Goal: Task Accomplishment & Management: Use online tool/utility

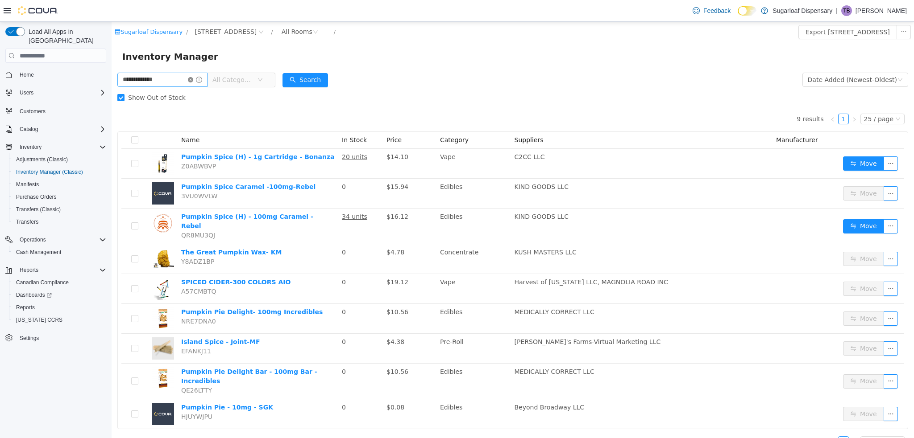
click at [193, 79] on icon "icon: close-circle" at bounding box center [190, 79] width 5 height 5
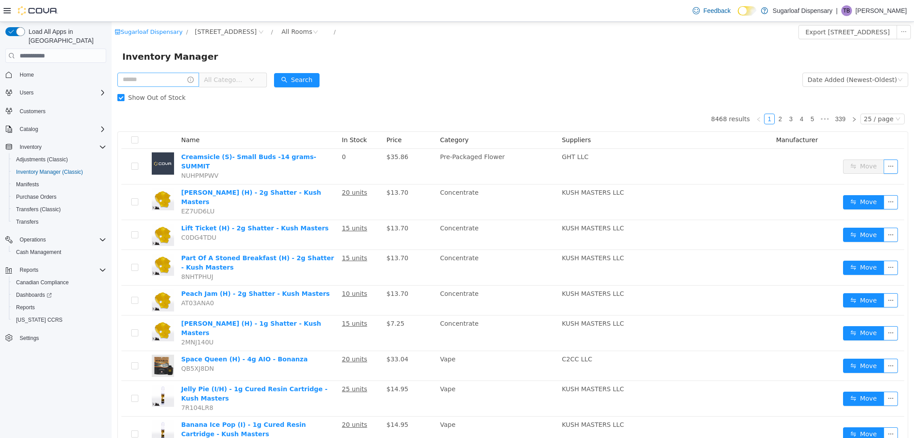
click at [130, 96] on span "Show Out of Stock" at bounding box center [156, 97] width 65 height 7
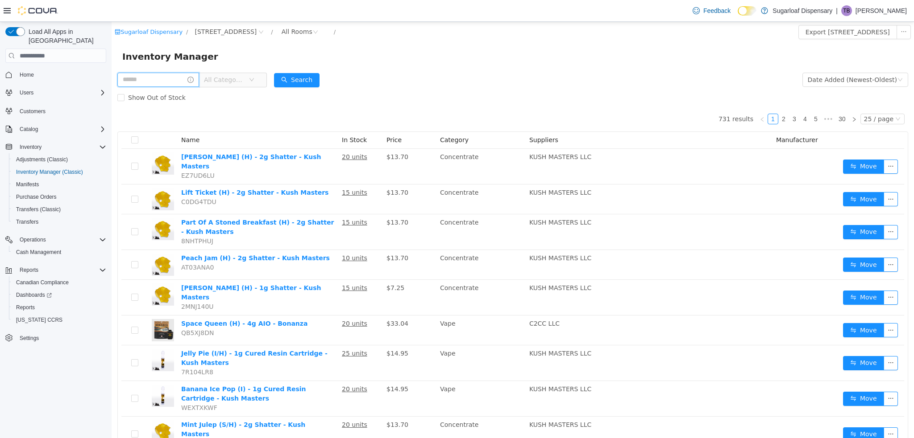
click at [146, 81] on input "text" at bounding box center [158, 80] width 82 height 14
type input "**********"
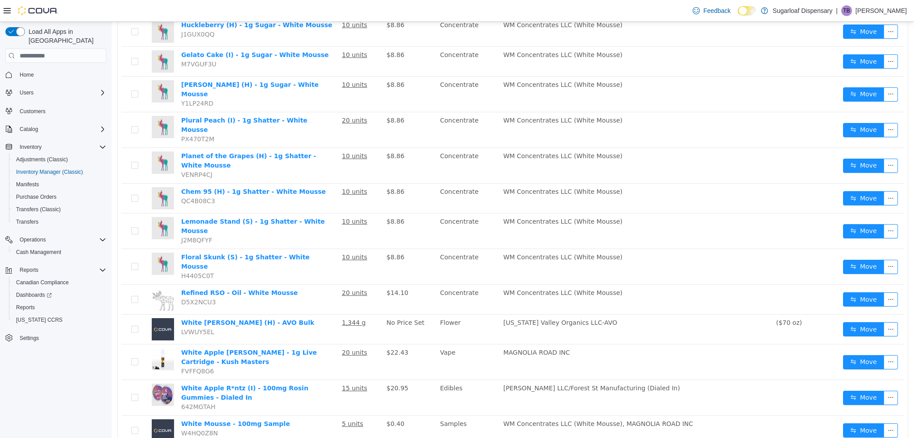
scroll to position [474, 0]
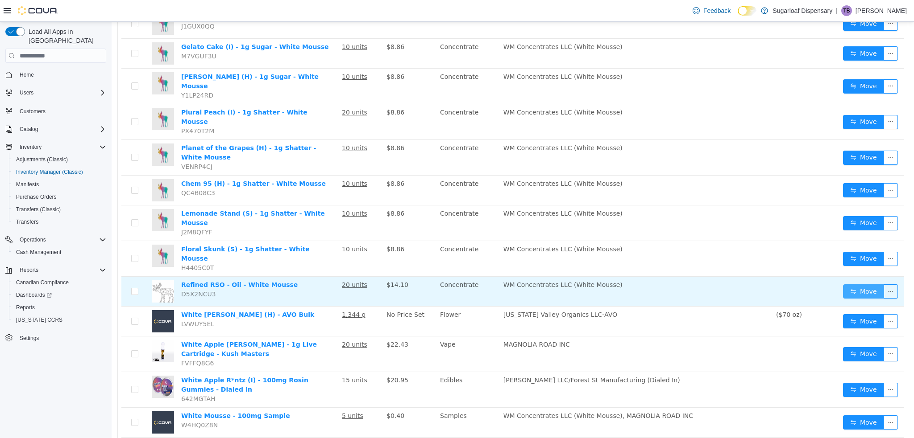
click at [852, 285] on button "Move" at bounding box center [863, 292] width 41 height 14
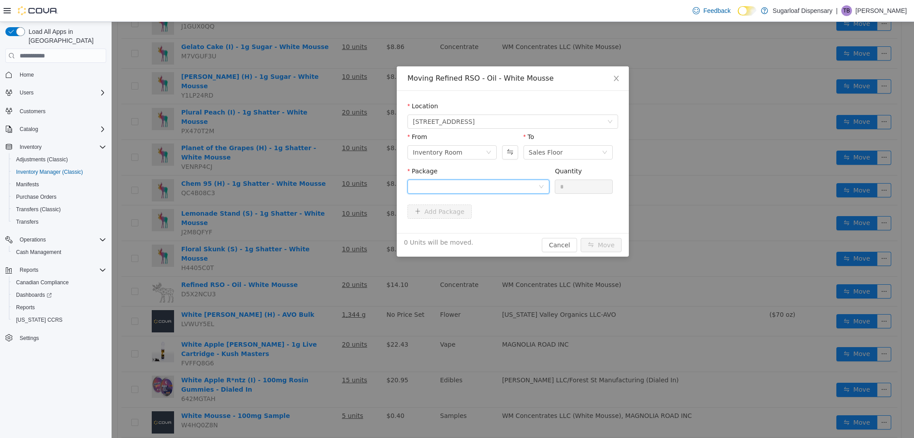
click at [545, 181] on div at bounding box center [478, 187] width 142 height 14
click at [481, 231] on li "1A4000B0000C4E2000020309 Quantity : 20 Units" at bounding box center [478, 224] width 142 height 24
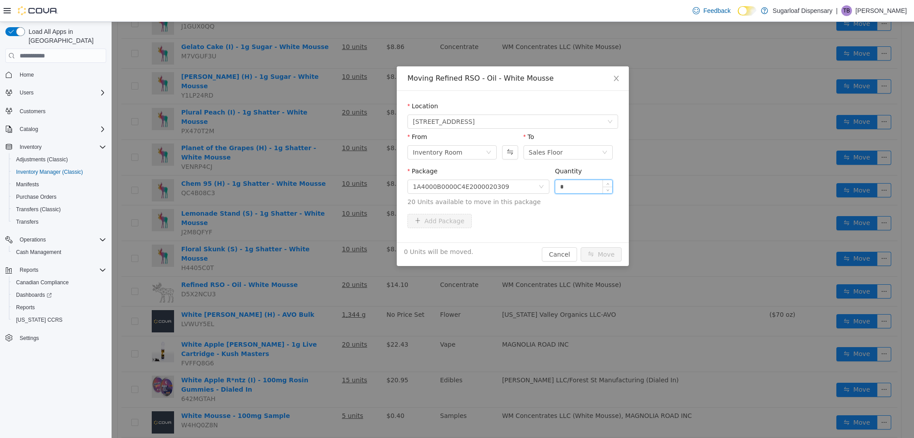
click at [592, 188] on input "*" at bounding box center [583, 186] width 57 height 13
type input "**"
click at [598, 252] on button "Move" at bounding box center [600, 255] width 41 height 14
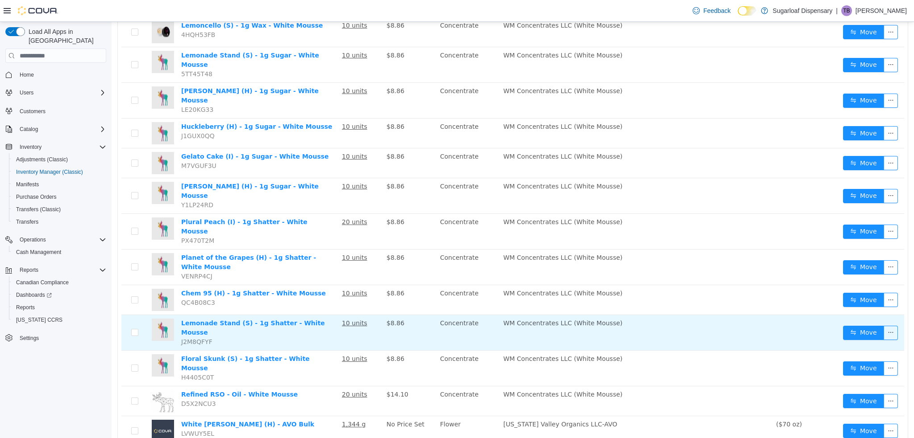
scroll to position [362, 0]
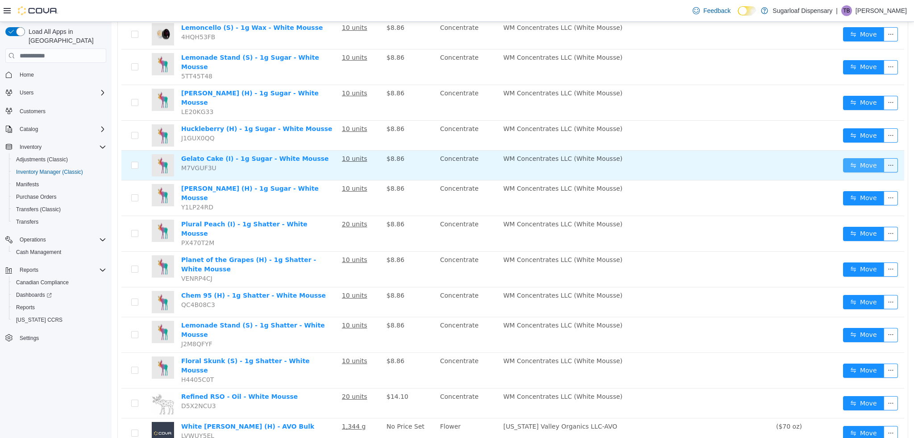
click at [867, 158] on button "Move" at bounding box center [863, 165] width 41 height 14
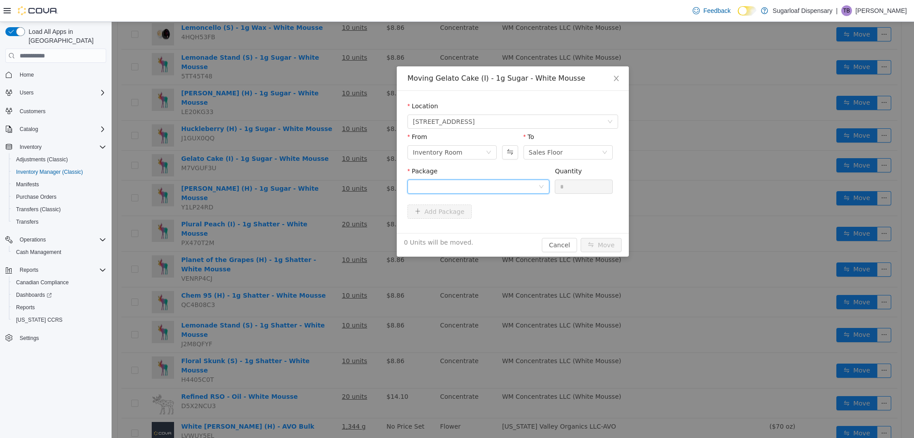
click at [504, 186] on div at bounding box center [475, 186] width 125 height 13
click at [476, 217] on strong "1A4000B0000C4E2000020316" at bounding box center [465, 218] width 105 height 7
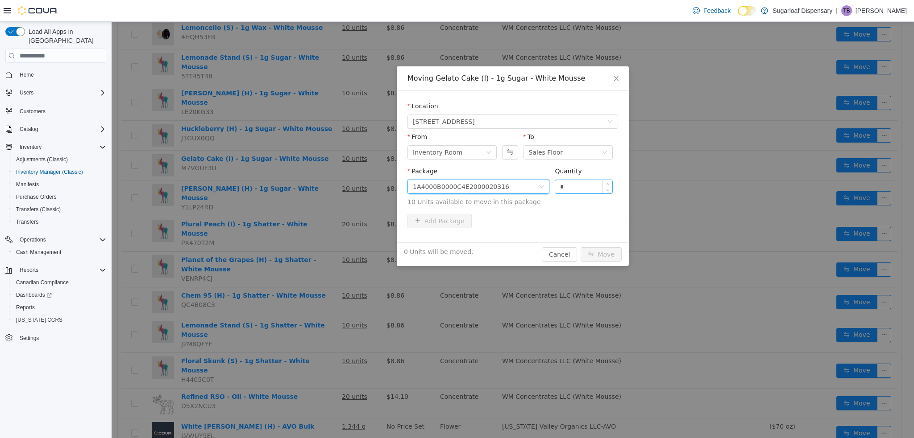
click at [591, 185] on input "*" at bounding box center [583, 186] width 57 height 13
type input "**"
click at [587, 254] on button "Move" at bounding box center [600, 255] width 41 height 14
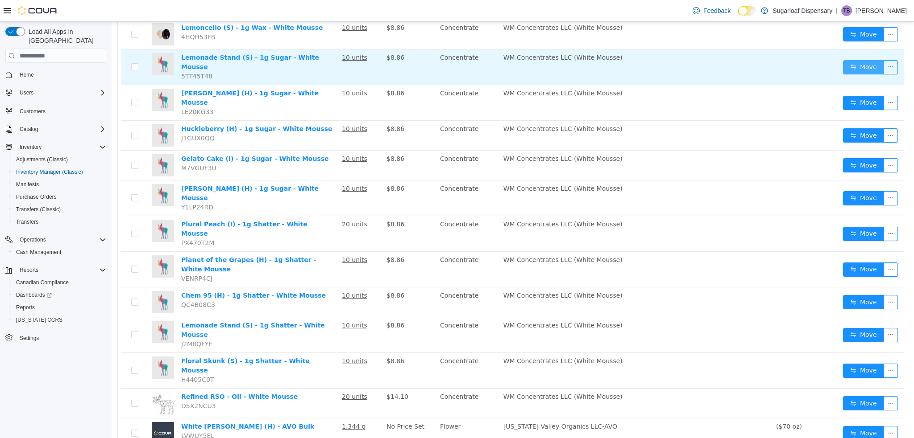
click at [849, 62] on button "Move" at bounding box center [863, 67] width 41 height 14
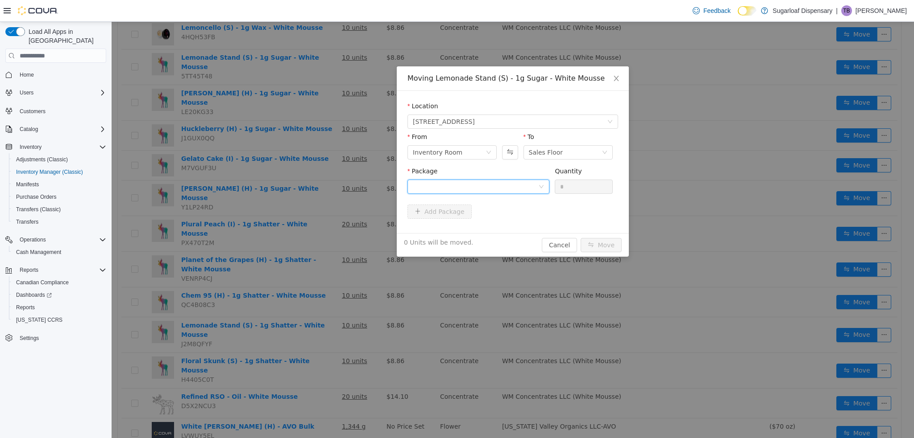
click at [495, 188] on div at bounding box center [475, 186] width 125 height 13
click at [469, 226] on li "1A4000B0000C4E2000020319 Quantity : 10 Units" at bounding box center [478, 224] width 142 height 24
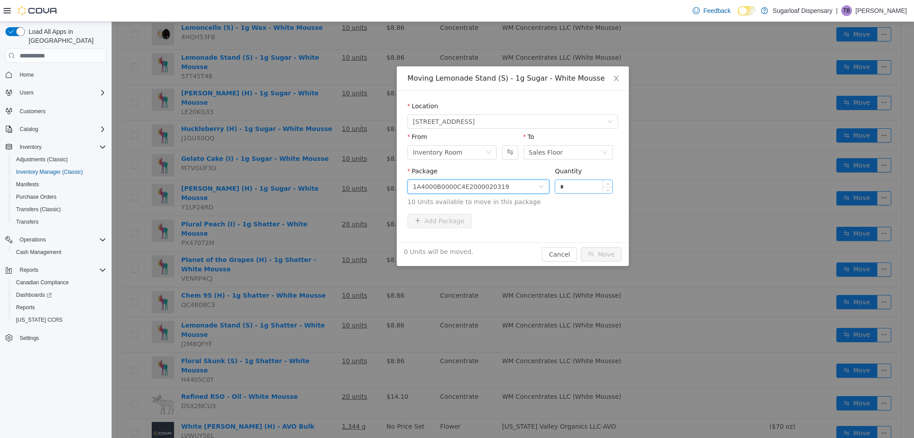
click at [566, 184] on input "*" at bounding box center [583, 186] width 57 height 13
type input "**"
click at [598, 255] on button "Move" at bounding box center [600, 255] width 41 height 14
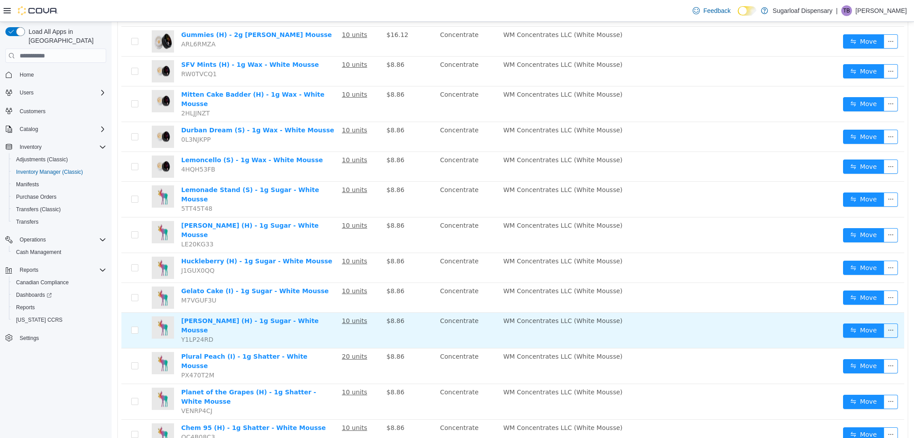
scroll to position [212, 0]
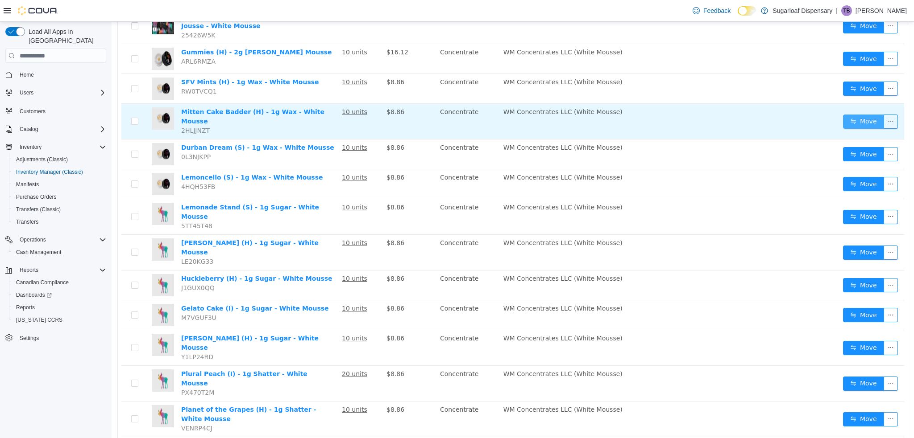
click at [859, 117] on button "Move" at bounding box center [863, 122] width 41 height 14
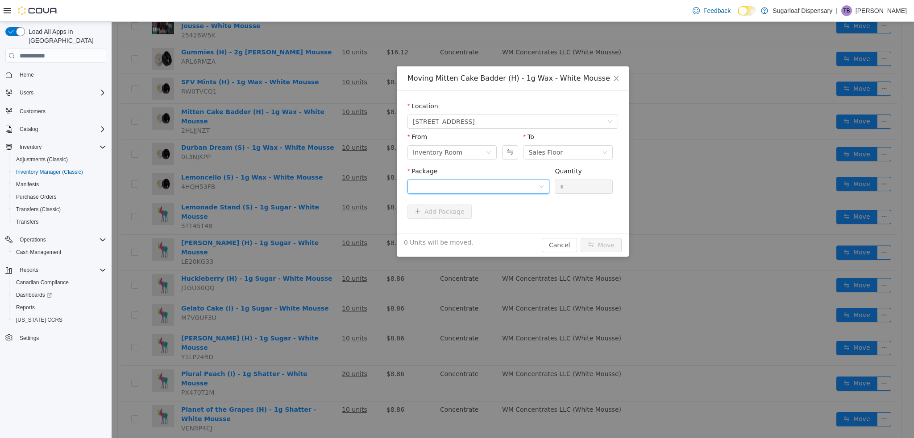
click at [491, 181] on div at bounding box center [475, 186] width 125 height 13
click at [453, 222] on strong "1A4000B0000C4E2000020322" at bounding box center [465, 218] width 105 height 7
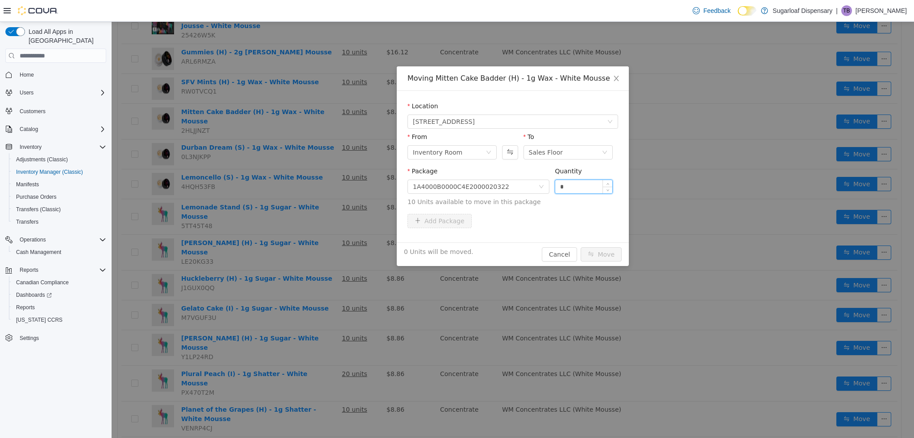
click at [575, 188] on input "*" at bounding box center [583, 186] width 57 height 13
type input "**"
click at [596, 256] on button "Move" at bounding box center [600, 255] width 41 height 14
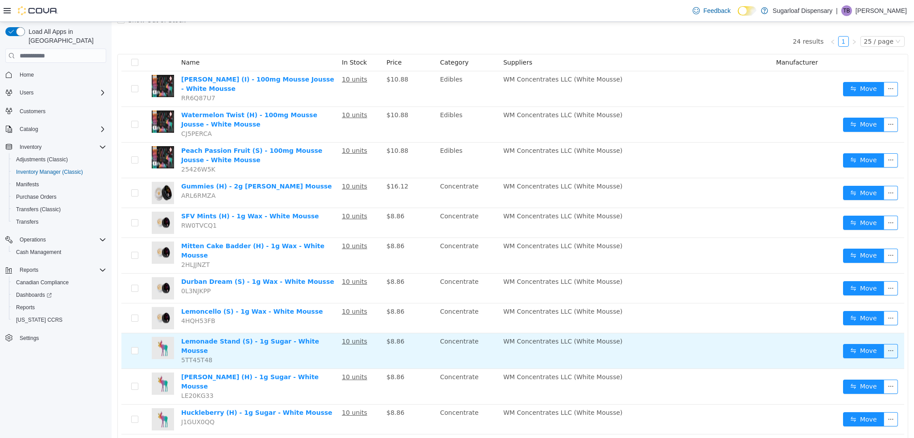
scroll to position [0, 0]
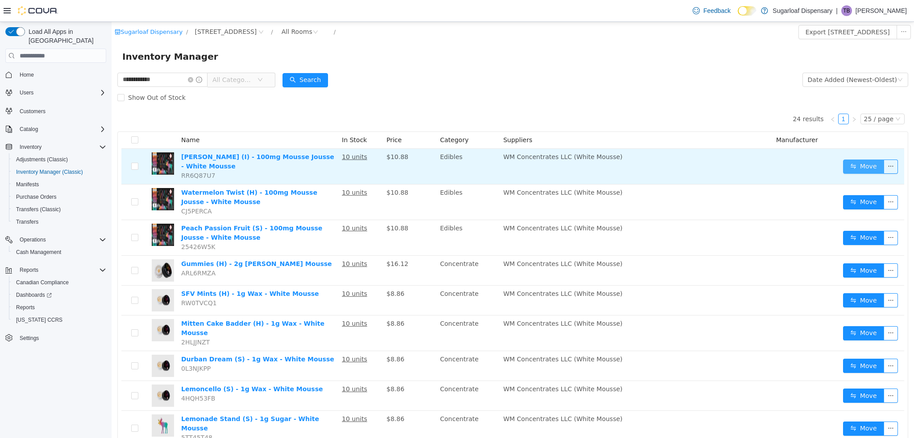
click at [859, 171] on button "Move" at bounding box center [863, 167] width 41 height 14
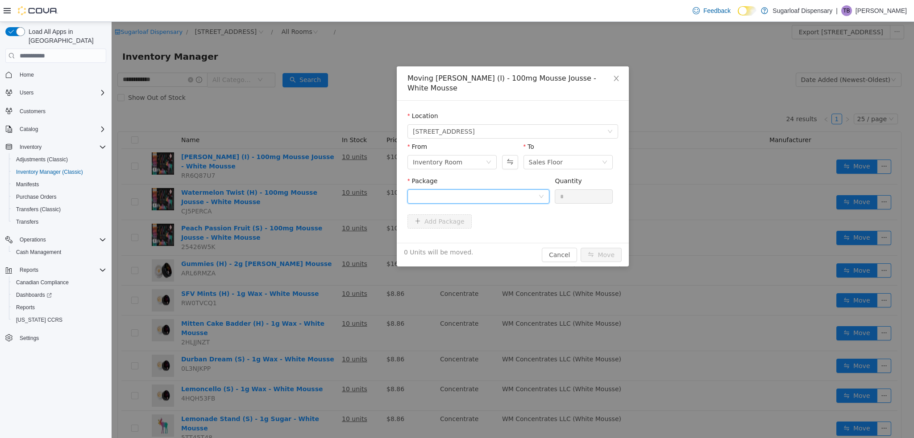
click at [495, 190] on div at bounding box center [475, 196] width 125 height 13
click at [488, 220] on strong "1A4000B0000C4E2000020327" at bounding box center [465, 218] width 105 height 7
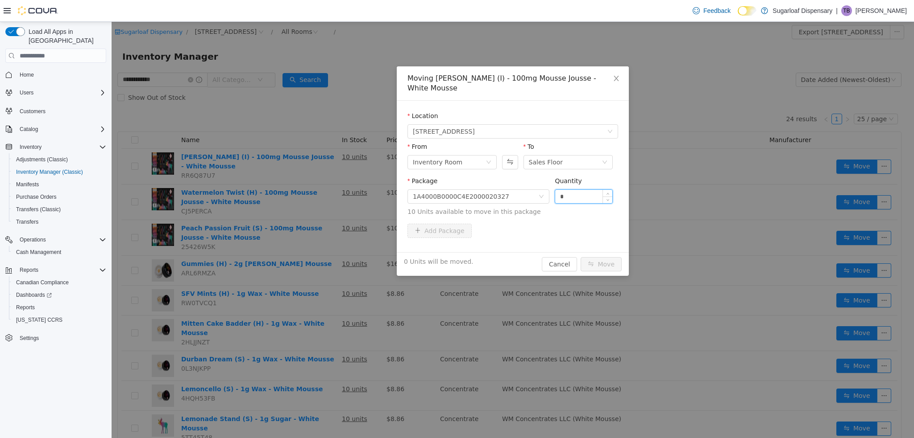
click at [571, 190] on input "*" at bounding box center [583, 196] width 57 height 13
type input "**"
click at [595, 257] on button "Move" at bounding box center [600, 264] width 41 height 14
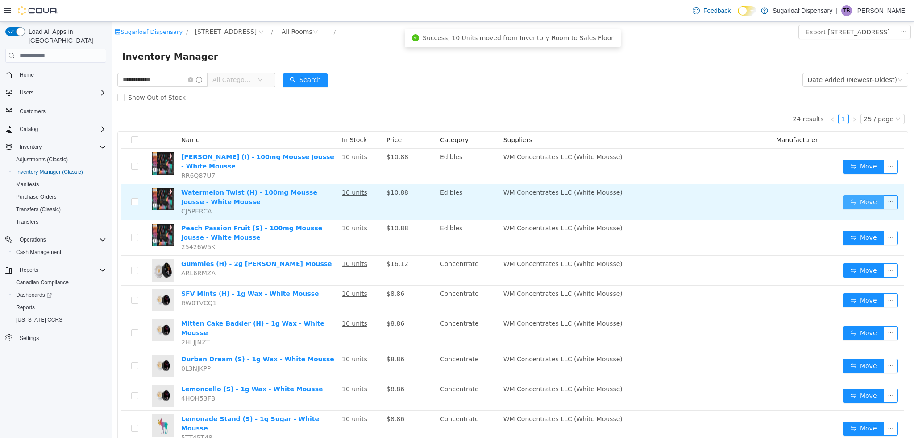
click at [854, 202] on button "Move" at bounding box center [863, 202] width 41 height 14
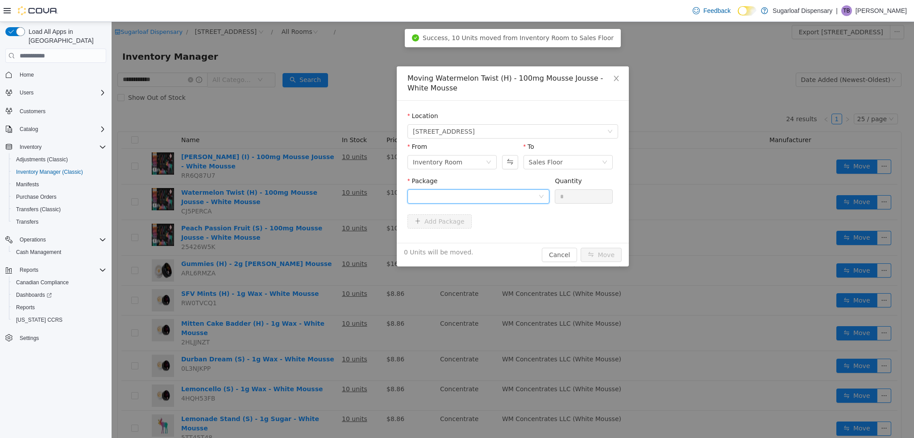
click at [529, 192] on div at bounding box center [475, 196] width 125 height 13
click at [475, 229] on strong "1A4000B0000C4E2000020330" at bounding box center [465, 228] width 105 height 7
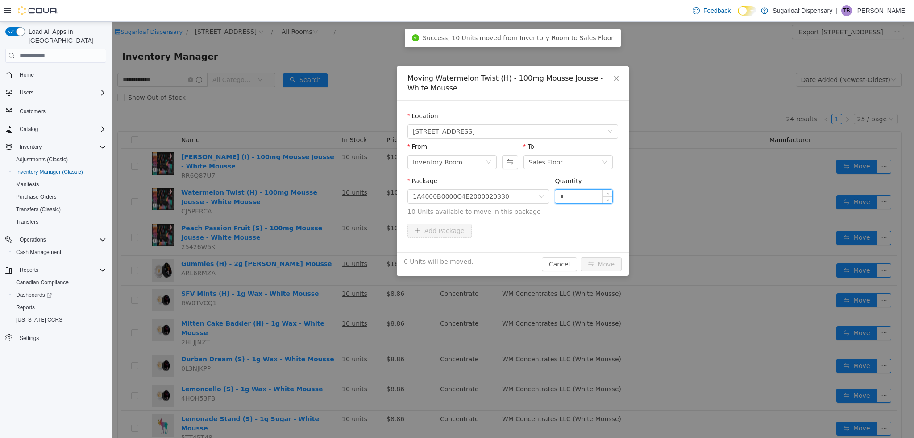
click at [581, 199] on input "*" at bounding box center [583, 196] width 57 height 13
type input "**"
click at [611, 266] on button "Move" at bounding box center [600, 264] width 41 height 14
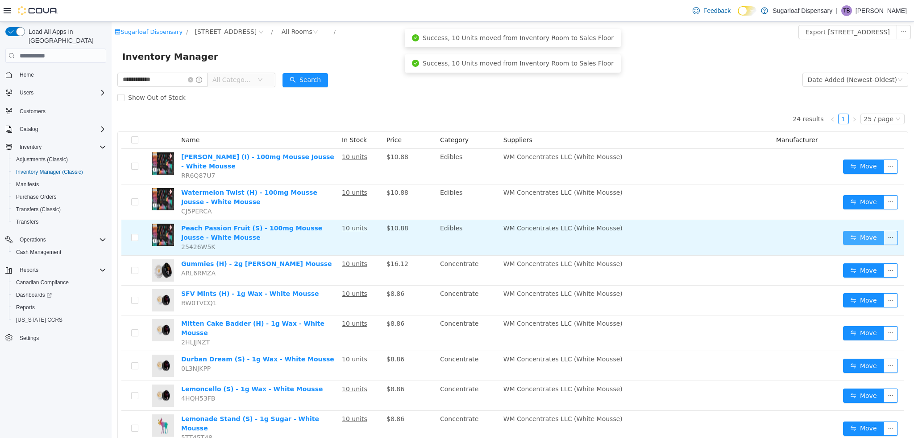
click at [849, 238] on button "Move" at bounding box center [863, 238] width 41 height 14
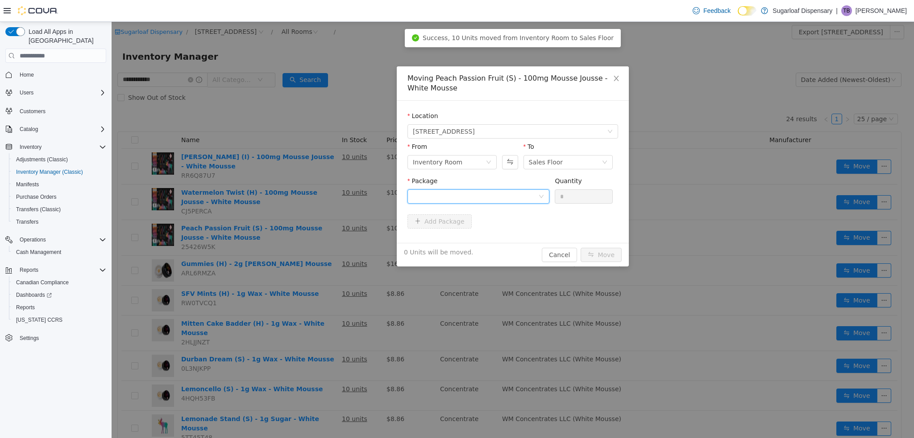
click at [485, 190] on div at bounding box center [475, 196] width 125 height 13
click at [475, 228] on strong "1A4000B0000C4E2000020329" at bounding box center [465, 228] width 105 height 7
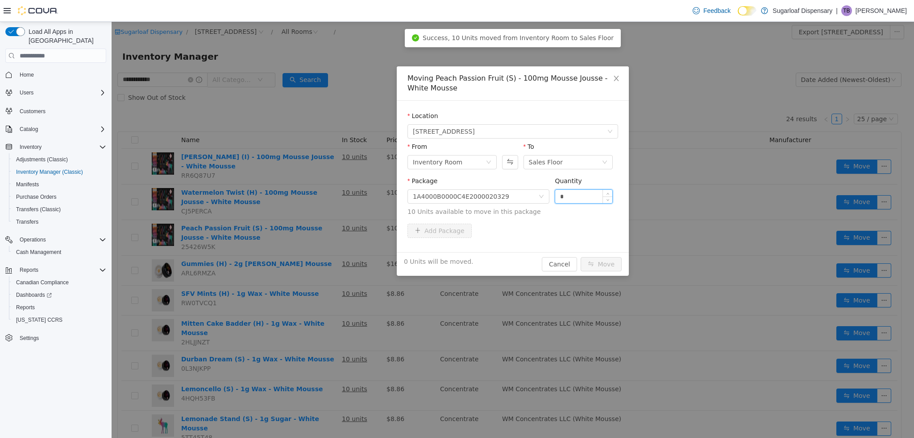
click at [578, 194] on input "*" at bounding box center [583, 196] width 57 height 13
type input "**"
click at [600, 263] on button "Move" at bounding box center [600, 264] width 41 height 14
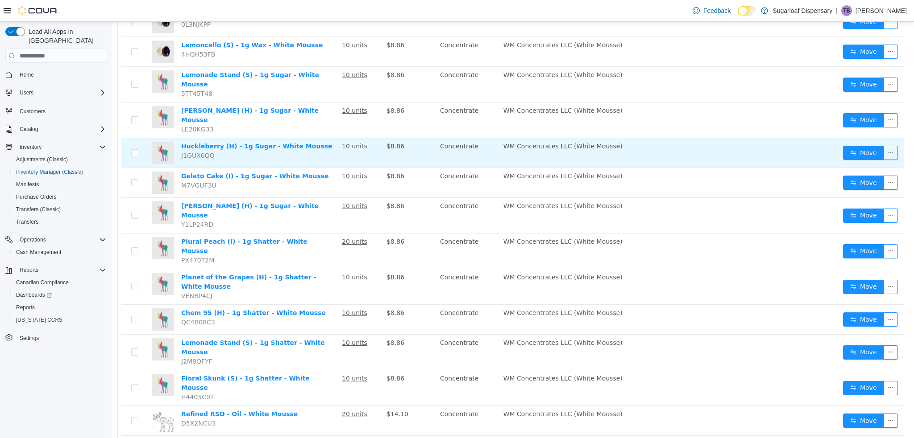
scroll to position [345, 0]
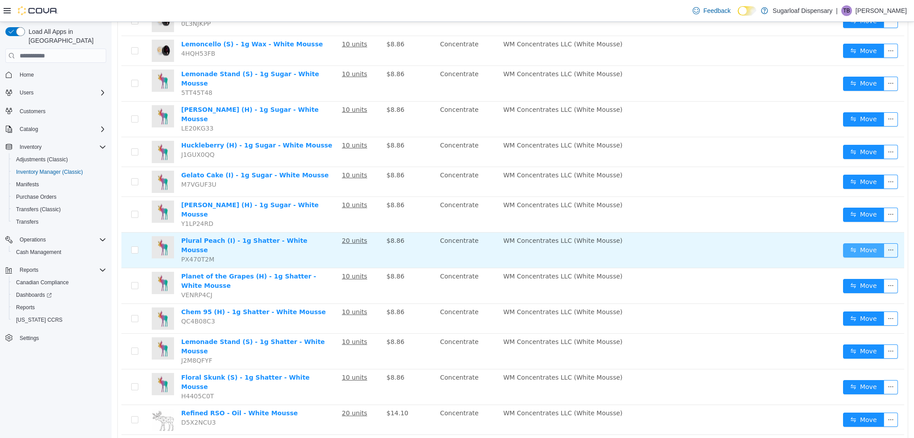
click at [859, 244] on button "Move" at bounding box center [863, 251] width 41 height 14
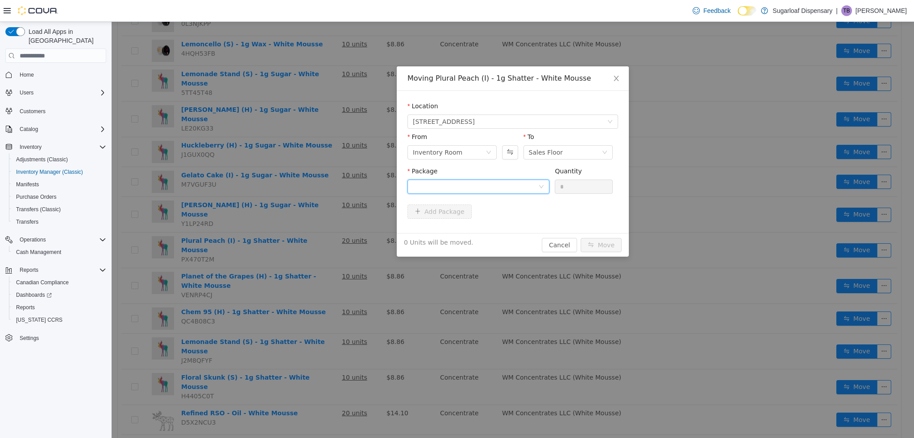
click at [510, 190] on div at bounding box center [475, 186] width 125 height 13
click at [474, 229] on li "1A4000B0000C4E2000020328 Quantity : 20 Units" at bounding box center [478, 224] width 142 height 24
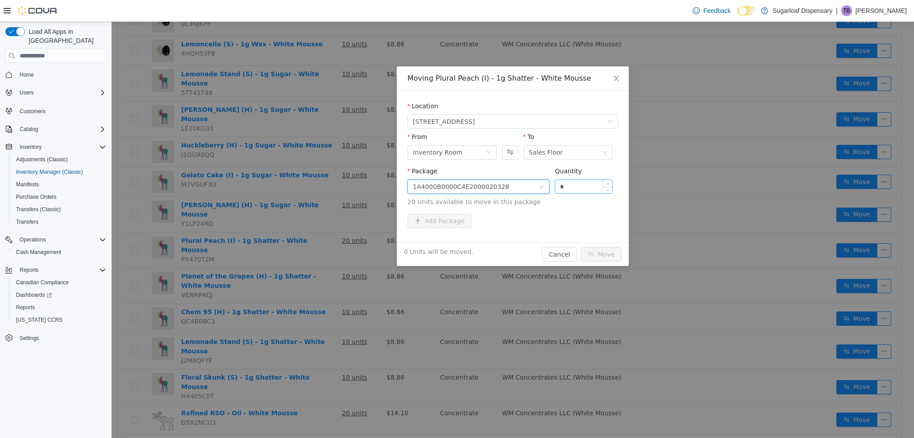
click at [576, 188] on input "*" at bounding box center [583, 186] width 57 height 13
type input "**"
click at [596, 254] on button "Move" at bounding box center [600, 255] width 41 height 14
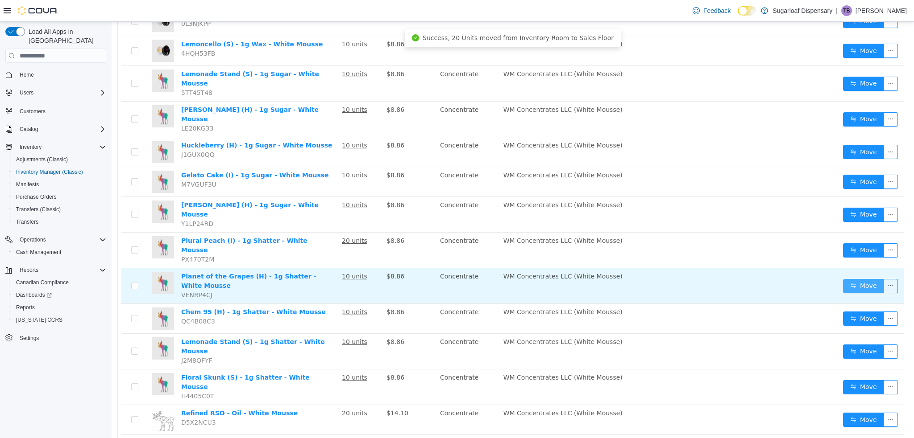
click at [862, 279] on button "Move" at bounding box center [863, 286] width 41 height 14
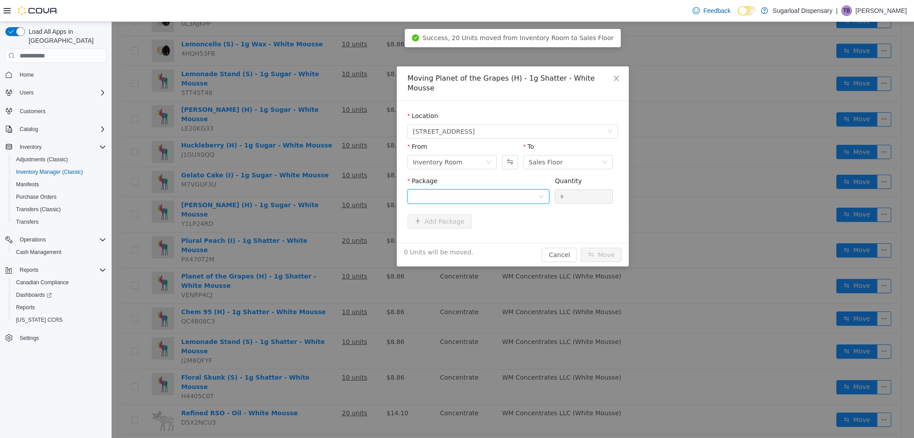
click at [511, 190] on div at bounding box center [475, 196] width 125 height 13
click at [450, 225] on span "Quantity : 10 Units" at bounding box center [440, 228] width 54 height 7
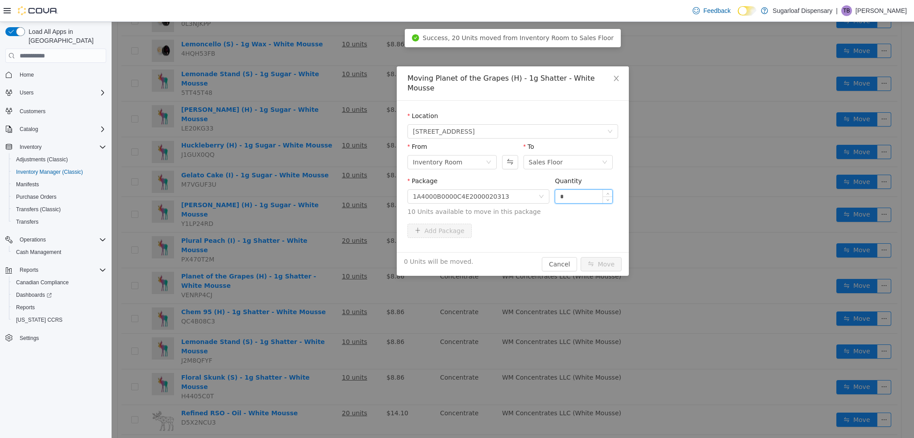
click at [573, 190] on input "*" at bounding box center [583, 196] width 57 height 13
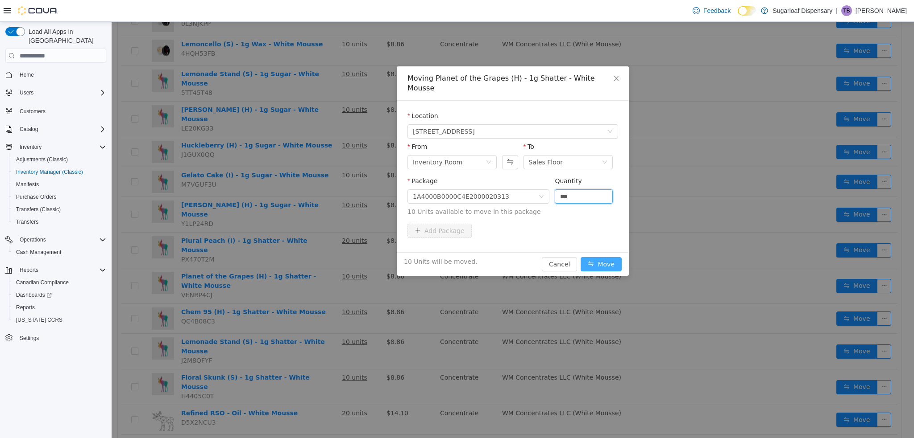
type input "**"
click at [600, 257] on button "Move" at bounding box center [600, 264] width 41 height 14
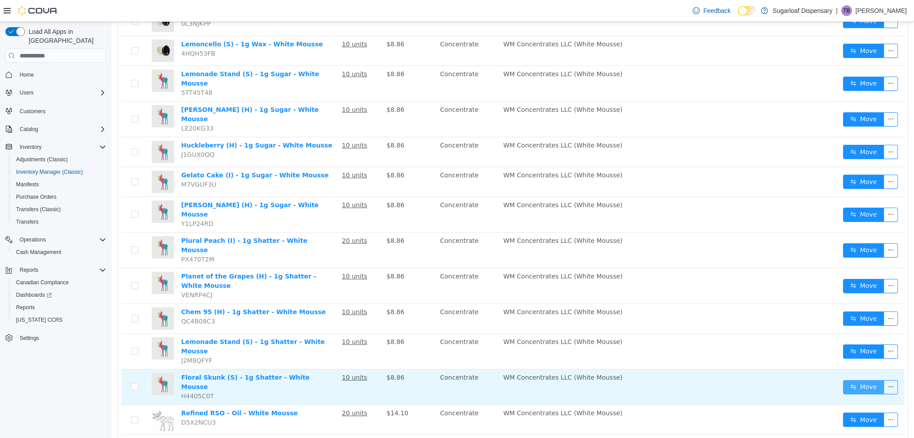
click at [846, 381] on button "Move" at bounding box center [863, 388] width 41 height 14
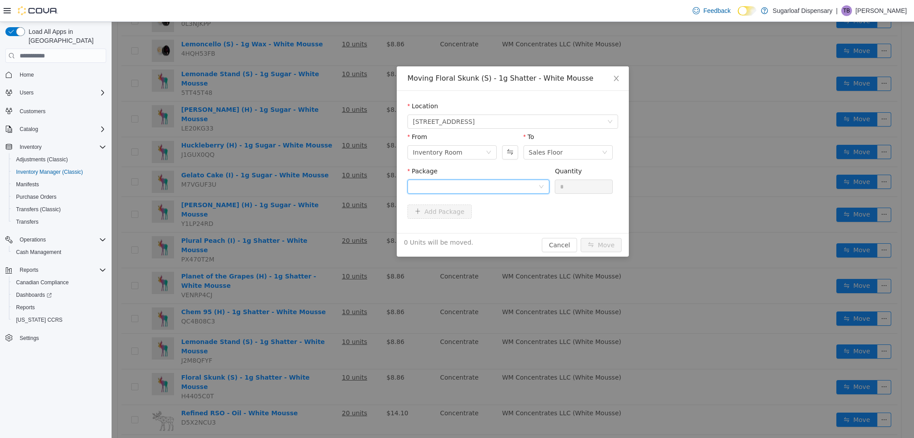
click at [513, 186] on div at bounding box center [475, 186] width 125 height 13
click at [469, 227] on li "1A4000B0000C4E2000020310 Quantity : 10 Units" at bounding box center [478, 224] width 142 height 24
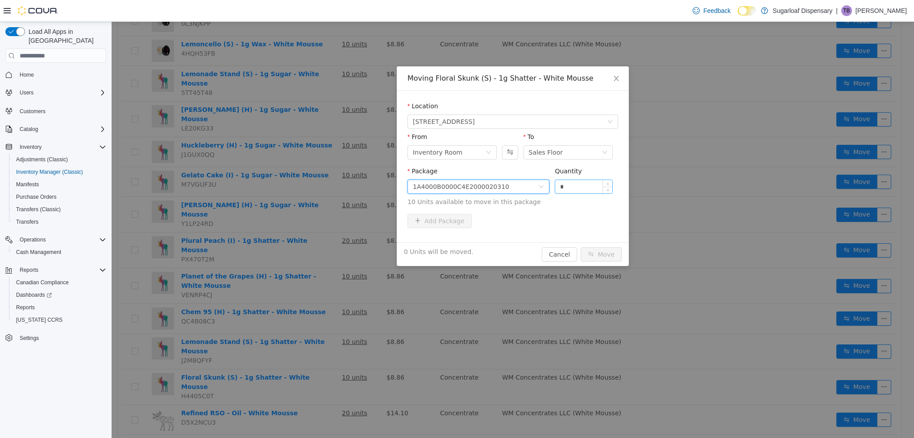
click at [571, 190] on input "*" at bounding box center [583, 186] width 57 height 13
type input "**"
click at [606, 251] on button "Move" at bounding box center [600, 255] width 41 height 14
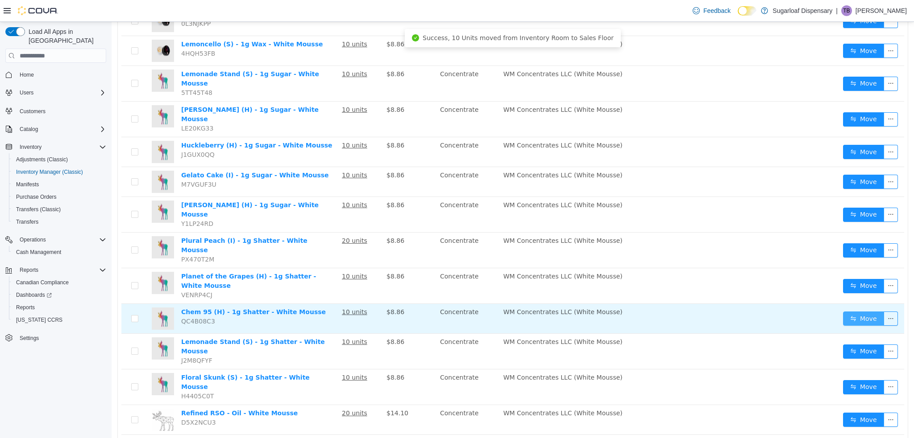
click at [844, 312] on button "Move" at bounding box center [863, 319] width 41 height 14
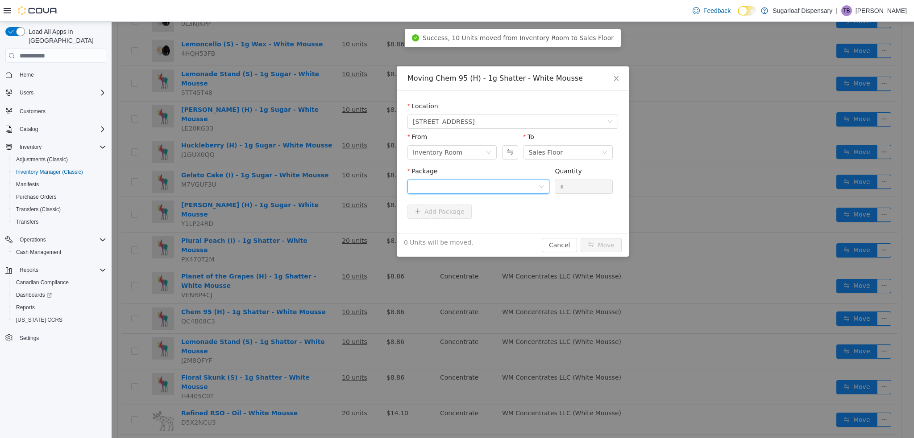
click at [490, 183] on div at bounding box center [475, 186] width 125 height 13
click at [481, 222] on strong "1A4000B0000C4E2000020312" at bounding box center [465, 218] width 105 height 7
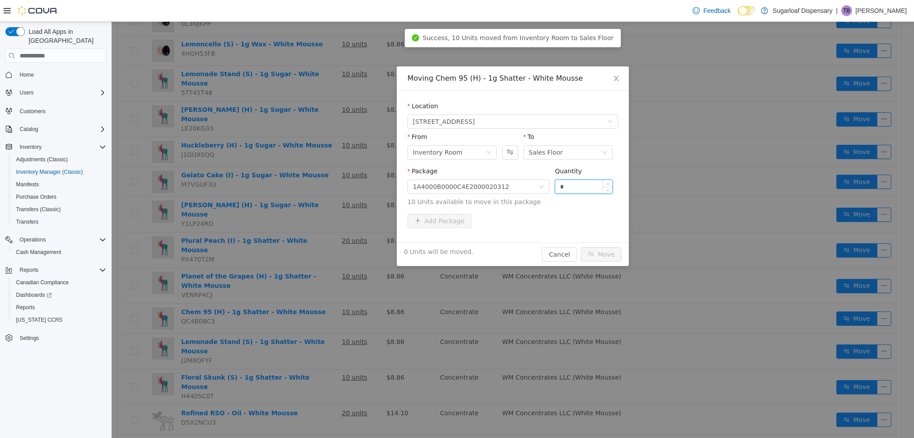
click at [569, 181] on input "*" at bounding box center [583, 186] width 57 height 13
type input "**"
click at [598, 256] on button "Move" at bounding box center [600, 255] width 41 height 14
